Goal: Manage account settings

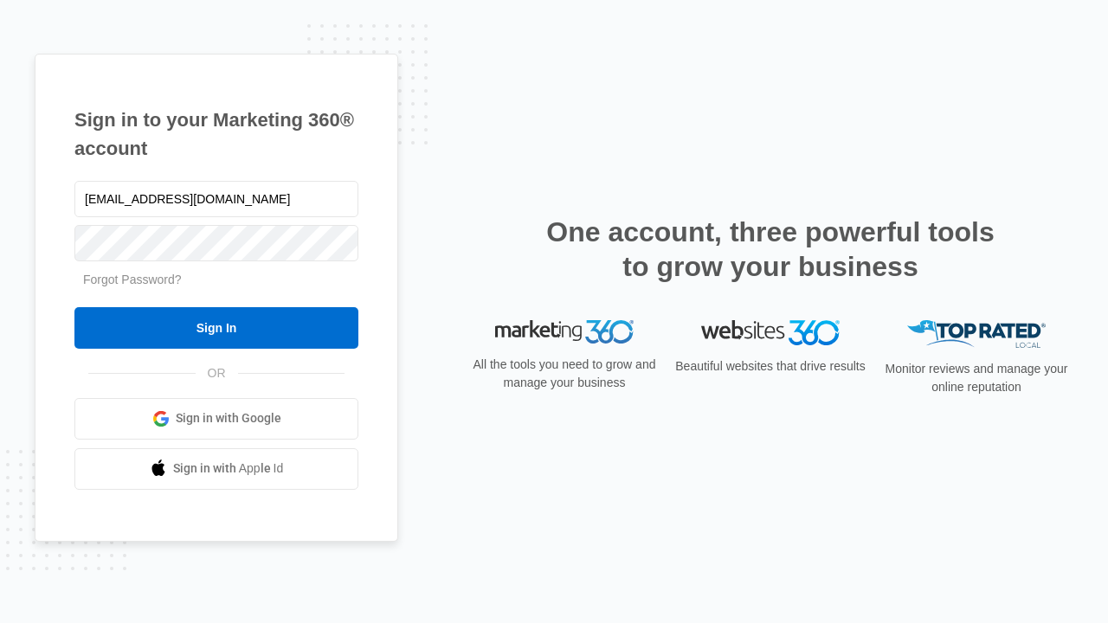
type input "[EMAIL_ADDRESS][DOMAIN_NAME]"
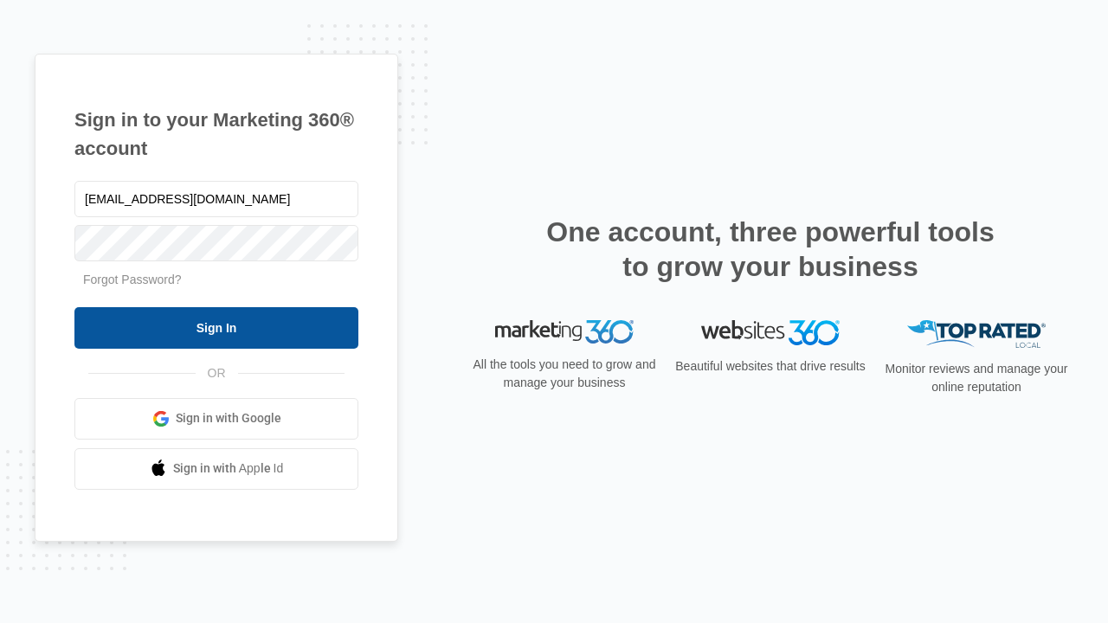
click at [216, 327] on input "Sign In" at bounding box center [216, 328] width 284 height 42
